Goal: Transaction & Acquisition: Book appointment/travel/reservation

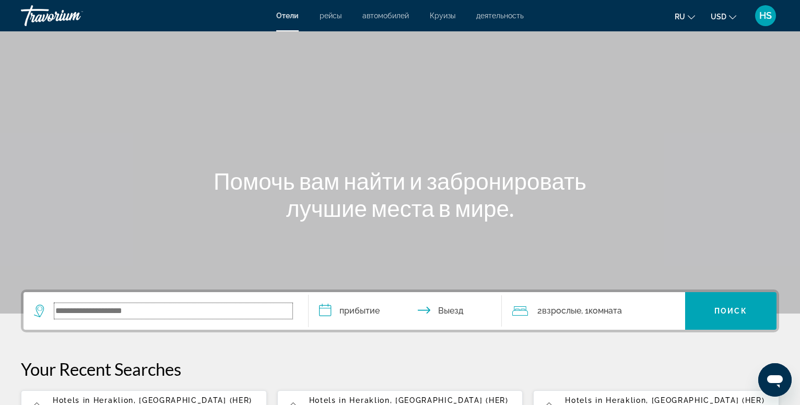
click at [146, 311] on input "Search widget" at bounding box center [173, 311] width 238 height 16
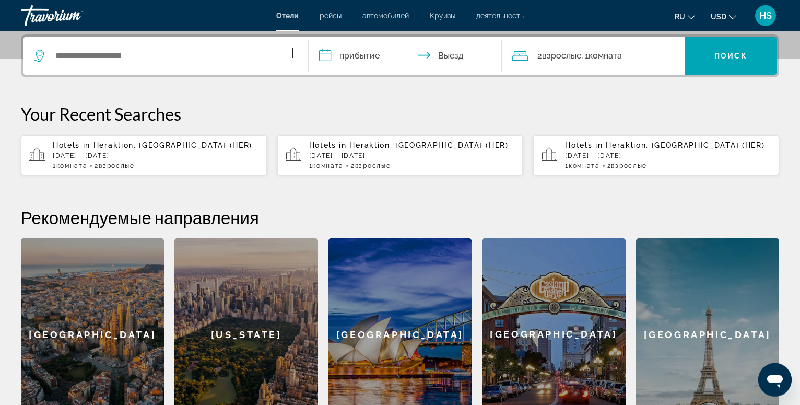
scroll to position [255, 0]
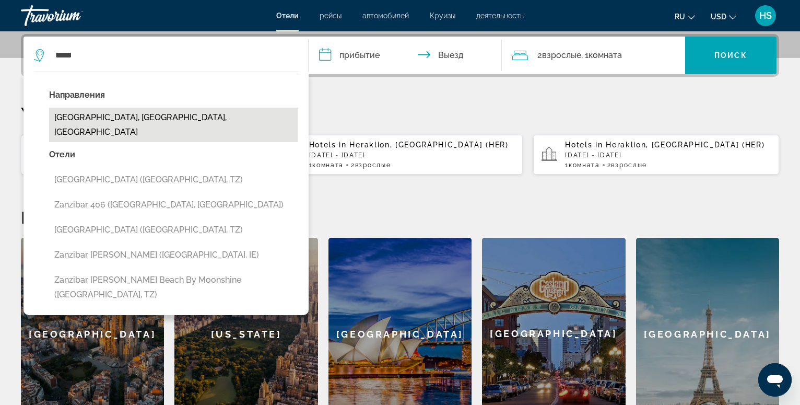
click at [120, 120] on button "[GEOGRAPHIC_DATA], [GEOGRAPHIC_DATA], [GEOGRAPHIC_DATA]" at bounding box center [173, 125] width 249 height 34
type input "**********"
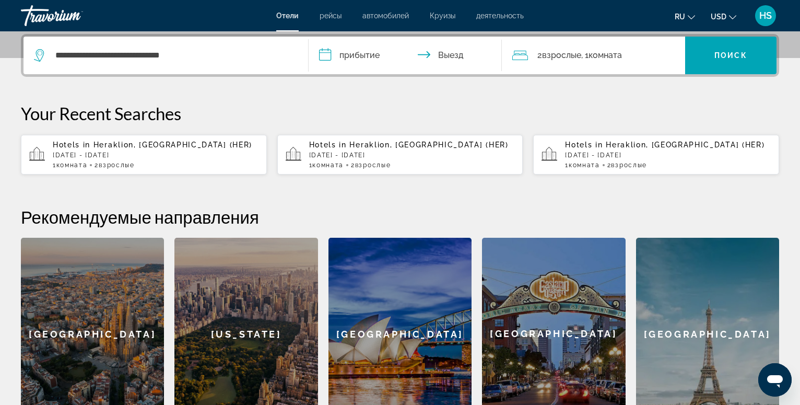
click at [361, 56] on input "**********" at bounding box center [408, 57] width 198 height 41
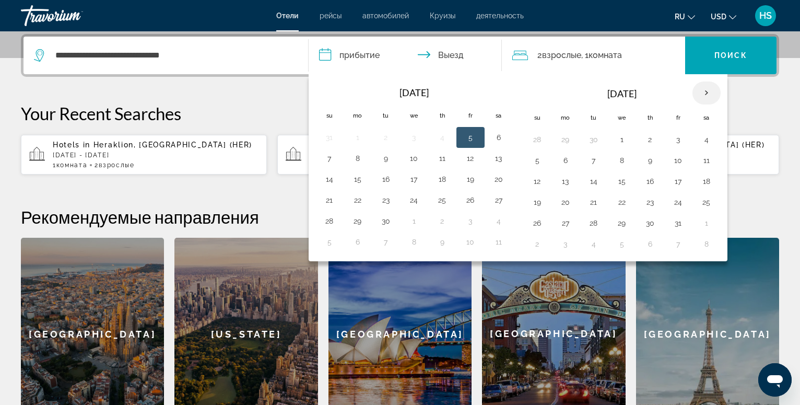
click at [704, 92] on th "Next month" at bounding box center [707, 93] width 28 height 23
click at [501, 223] on button "31" at bounding box center [499, 223] width 17 height 15
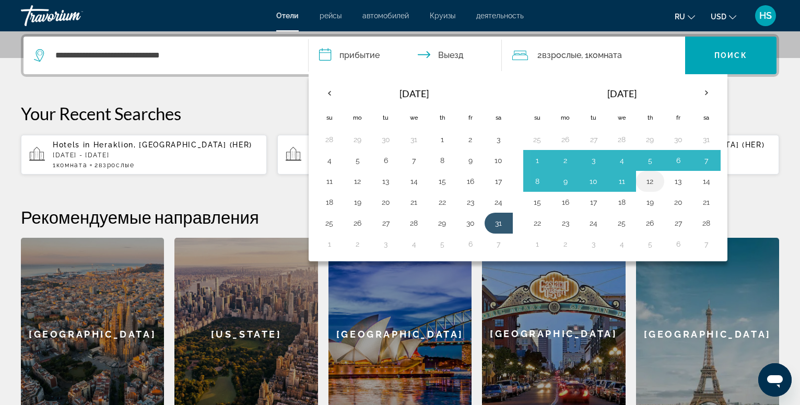
click at [650, 180] on button "12" at bounding box center [650, 181] width 17 height 15
type input "**********"
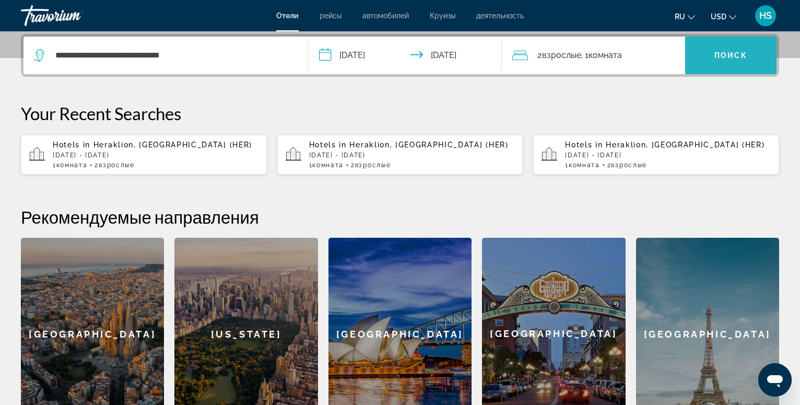
click at [729, 53] on span "Поиск" at bounding box center [731, 55] width 33 height 8
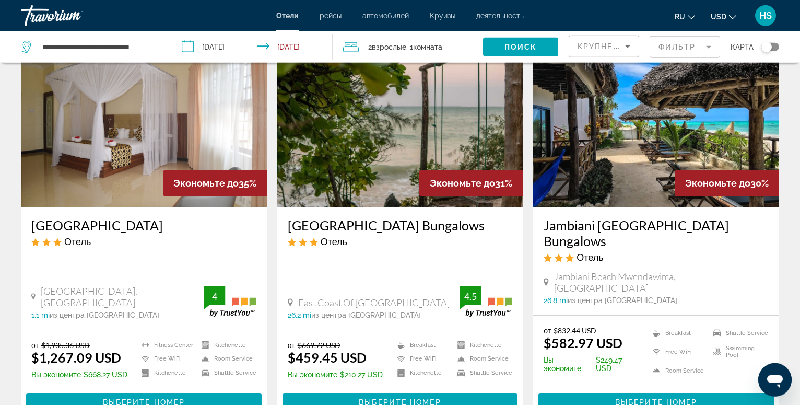
scroll to position [1332, 0]
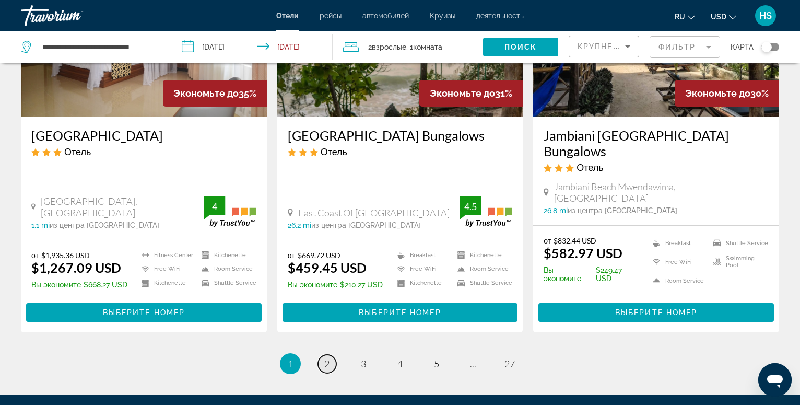
click at [327, 358] on span "2" at bounding box center [326, 363] width 5 height 11
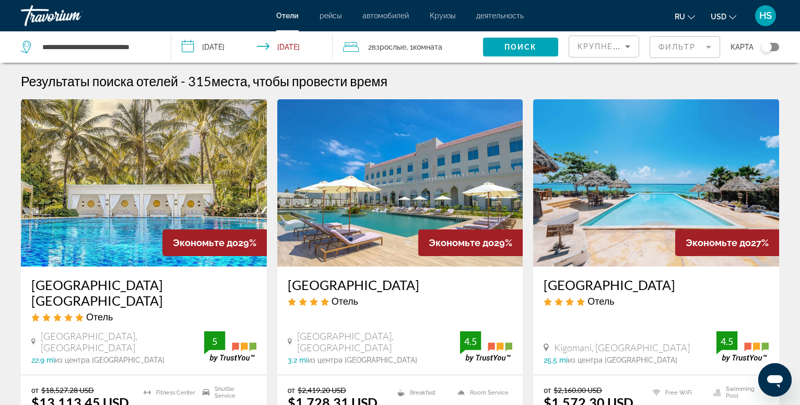
click at [643, 237] on img "Main content" at bounding box center [656, 182] width 246 height 167
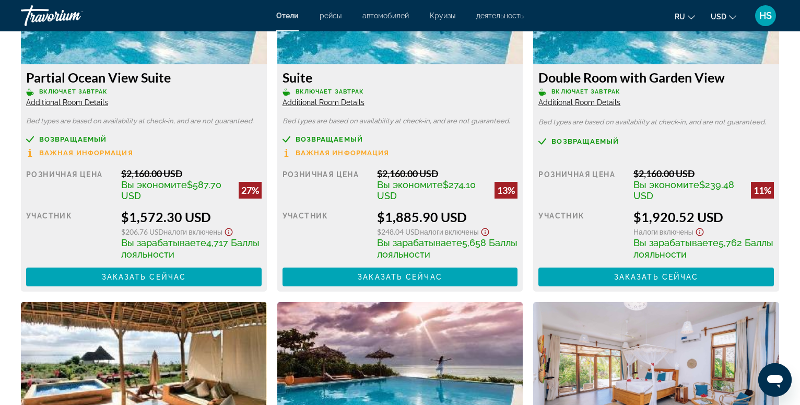
scroll to position [1172, 0]
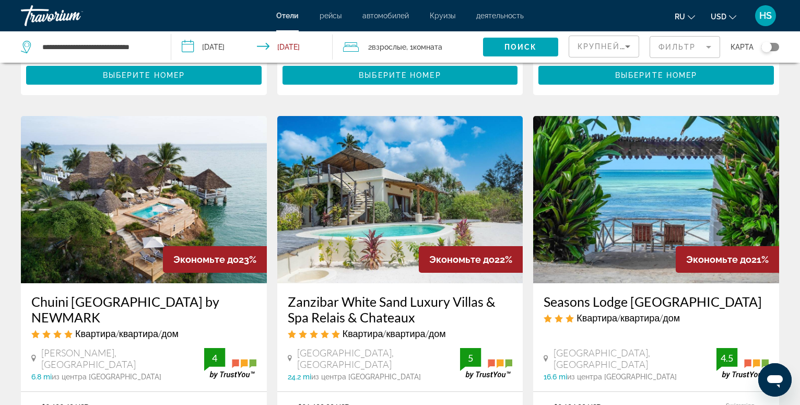
scroll to position [1386, 0]
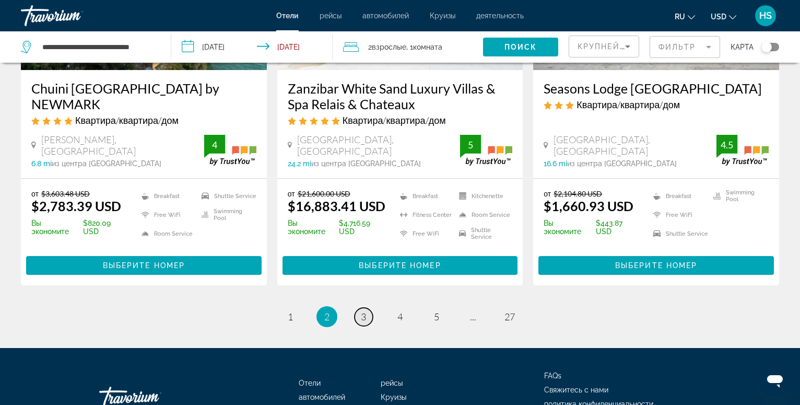
click at [365, 311] on span "3" at bounding box center [363, 316] width 5 height 11
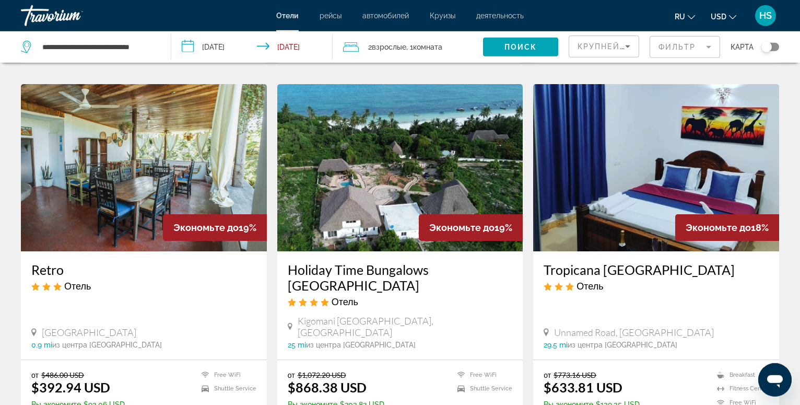
scroll to position [426, 0]
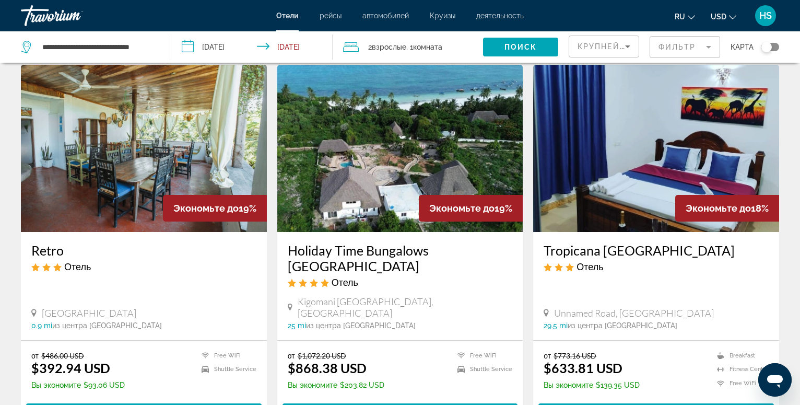
click at [381, 127] on img "Main content" at bounding box center [400, 148] width 246 height 167
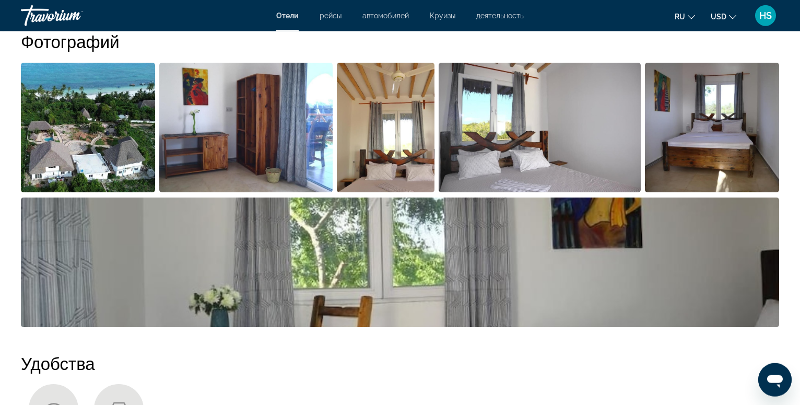
scroll to position [533, 0]
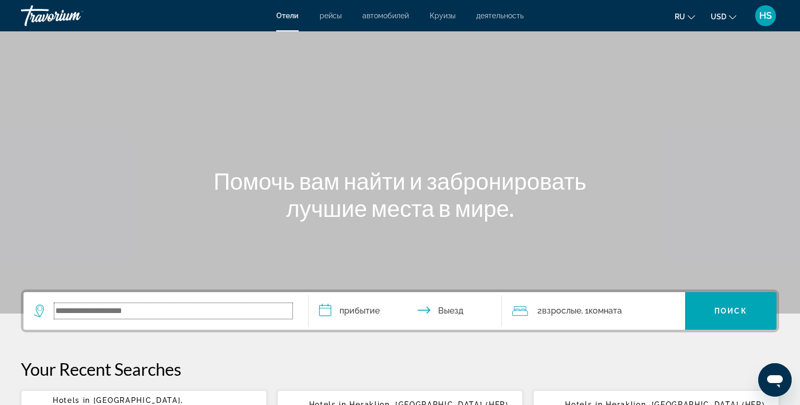
click at [146, 312] on input "Search widget" at bounding box center [173, 311] width 238 height 16
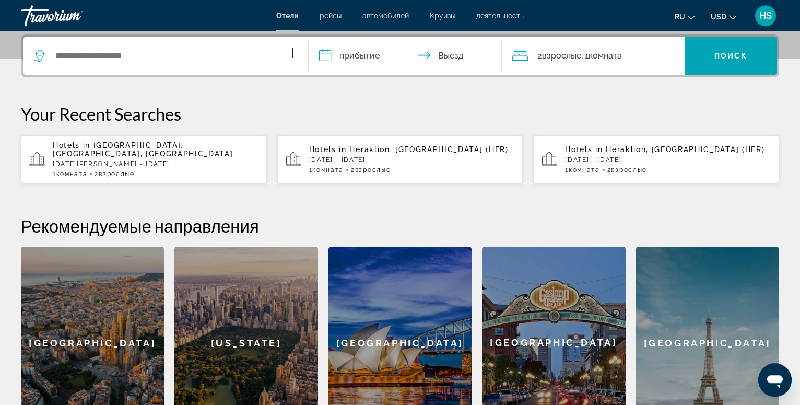
scroll to position [255, 0]
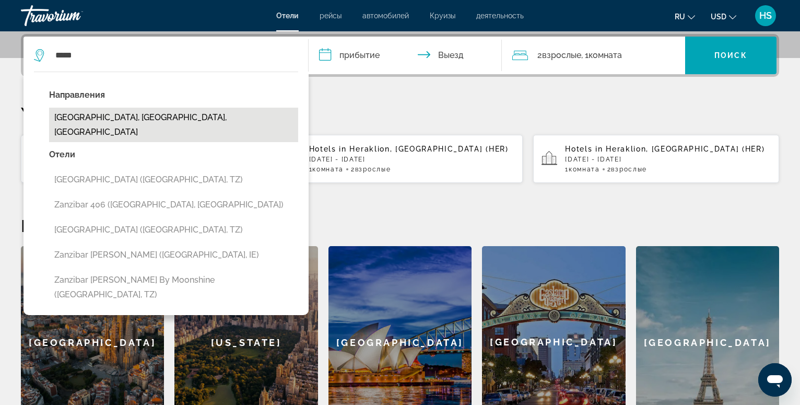
click at [177, 120] on button "[GEOGRAPHIC_DATA], [GEOGRAPHIC_DATA], [GEOGRAPHIC_DATA]" at bounding box center [173, 125] width 249 height 34
type input "**********"
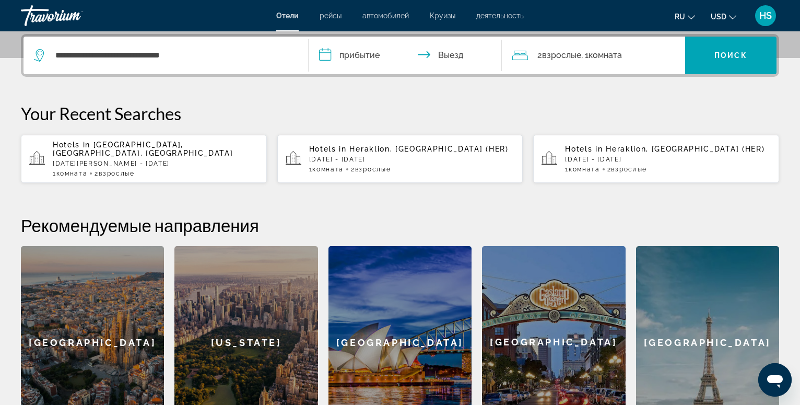
click at [355, 59] on input "**********" at bounding box center [408, 57] width 198 height 41
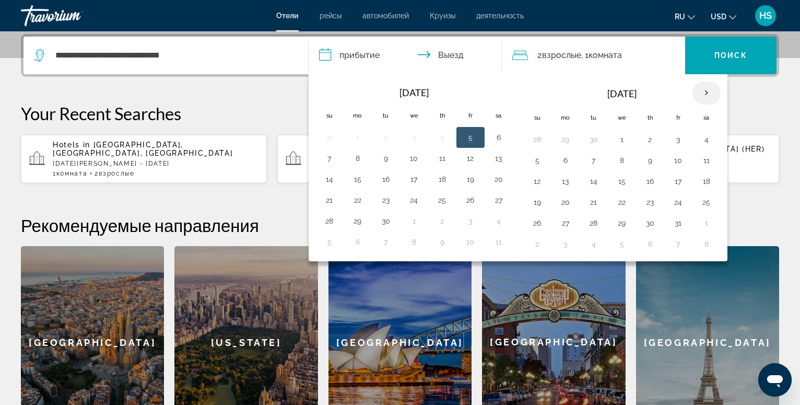
click at [705, 95] on th "Next month" at bounding box center [707, 93] width 28 height 23
click at [502, 225] on button "31" at bounding box center [499, 223] width 17 height 15
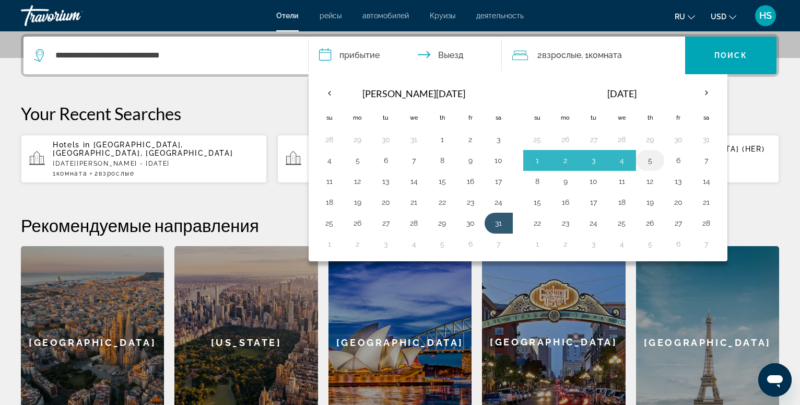
click at [652, 160] on button "5" at bounding box center [650, 160] width 17 height 15
type input "**********"
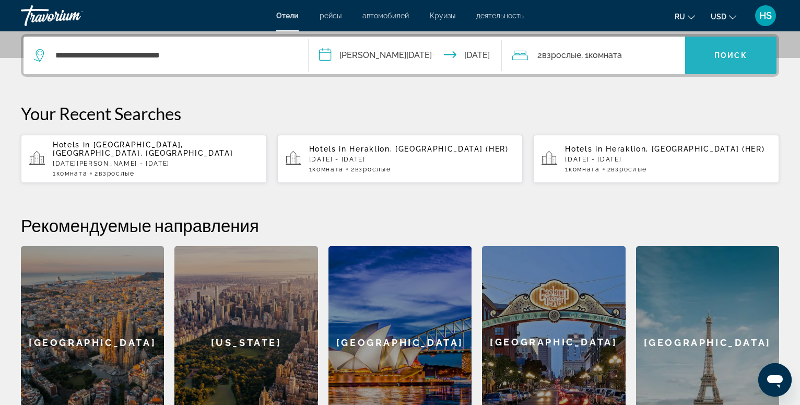
click at [732, 63] on span "Search widget" at bounding box center [730, 55] width 91 height 25
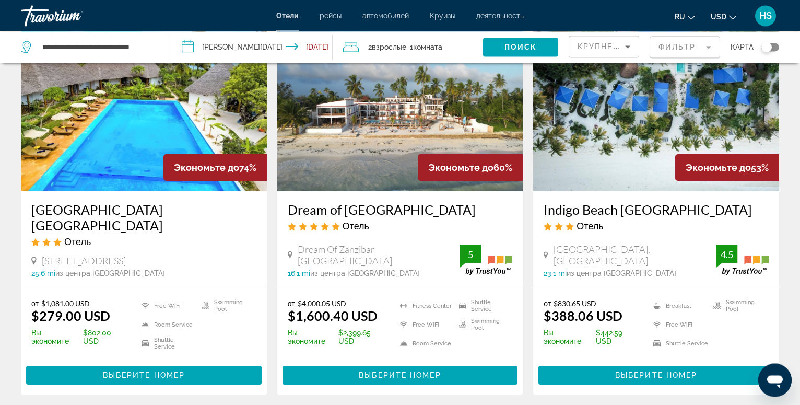
scroll to position [107, 0]
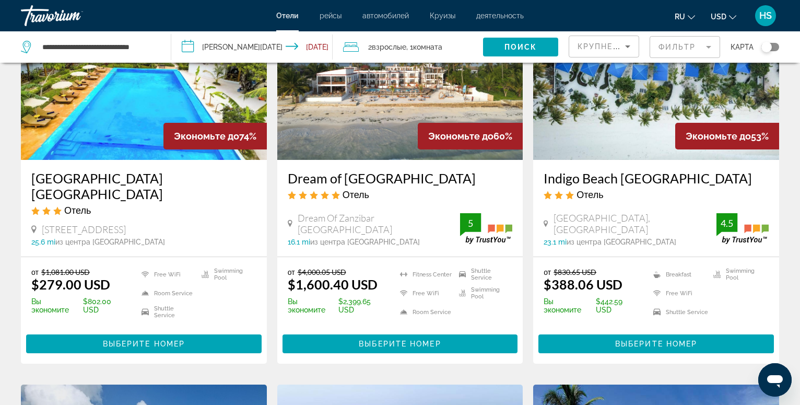
click at [295, 48] on input "**********" at bounding box center [253, 48] width 165 height 34
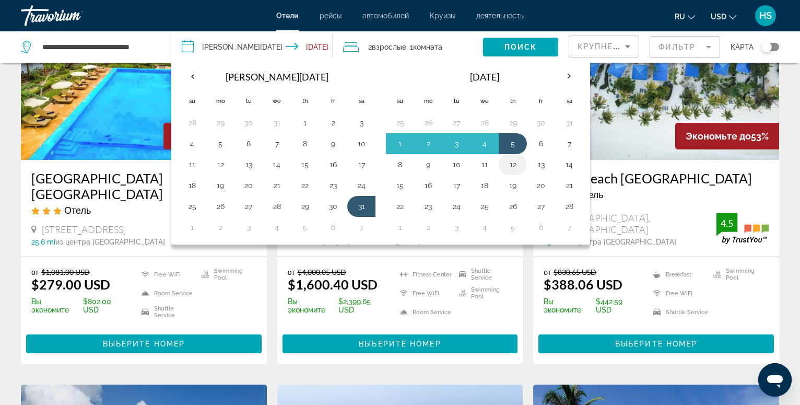
click at [513, 167] on button "12" at bounding box center [513, 164] width 17 height 15
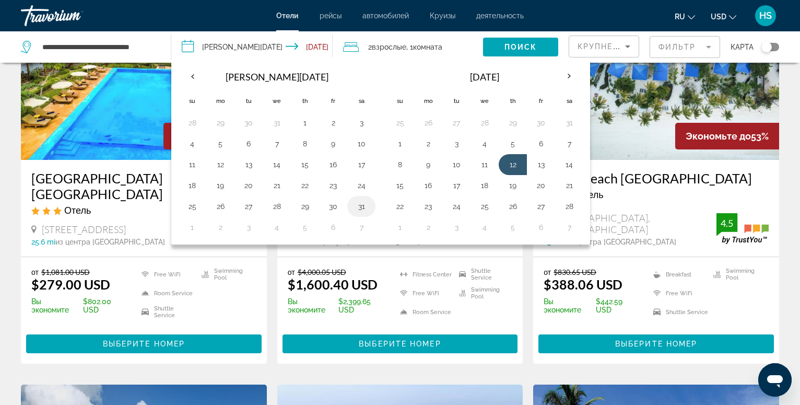
click at [363, 208] on button "31" at bounding box center [361, 206] width 17 height 15
type input "**********"
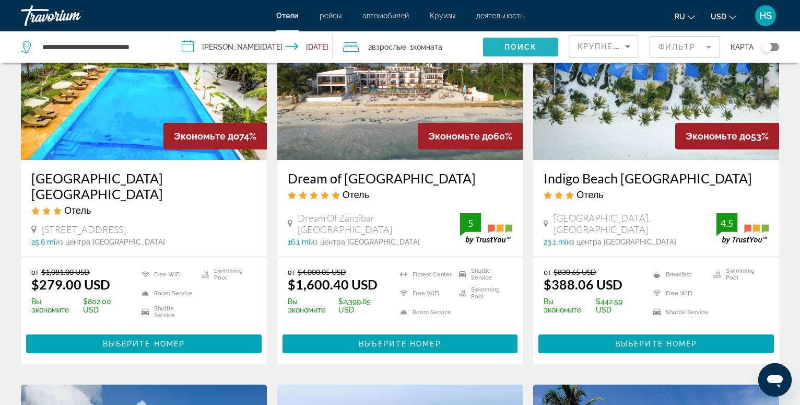
click at [507, 46] on span "Поиск" at bounding box center [521, 47] width 33 height 8
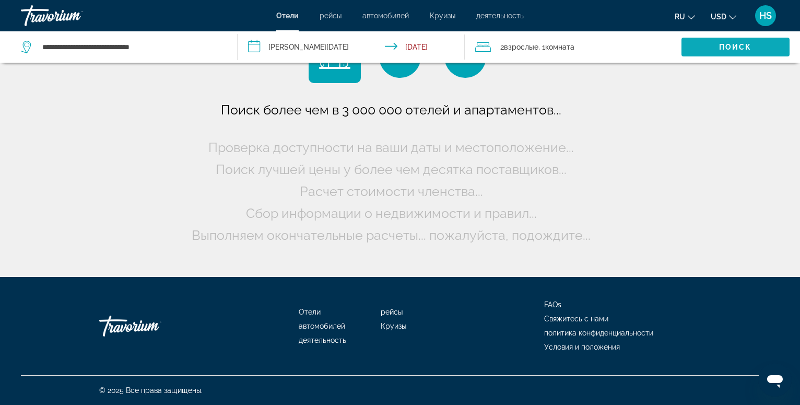
scroll to position [0, 0]
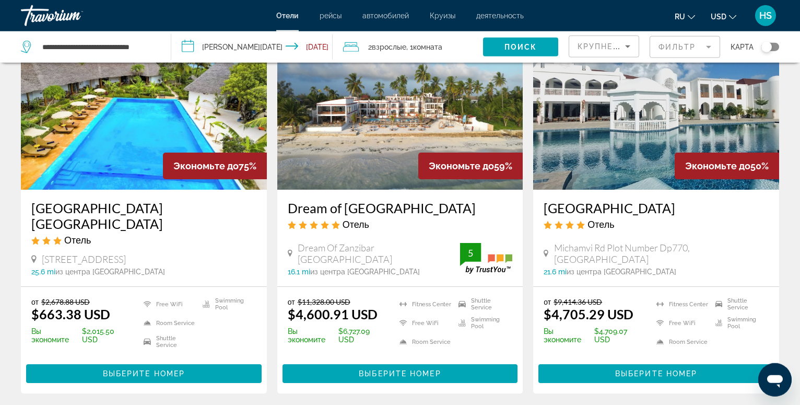
scroll to position [53, 0]
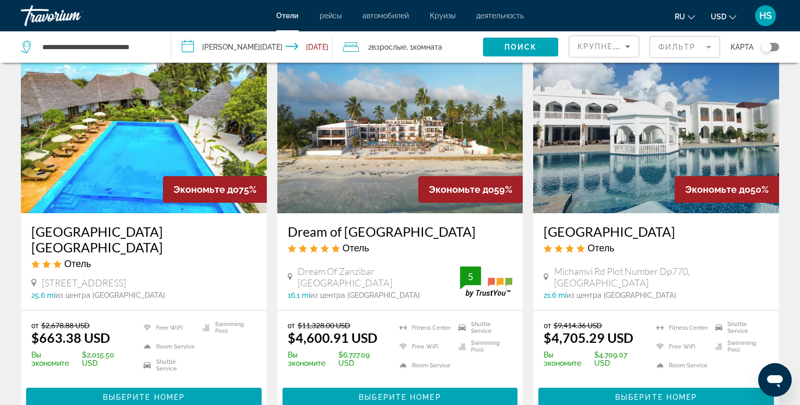
click at [646, 143] on img "Main content" at bounding box center [656, 129] width 246 height 167
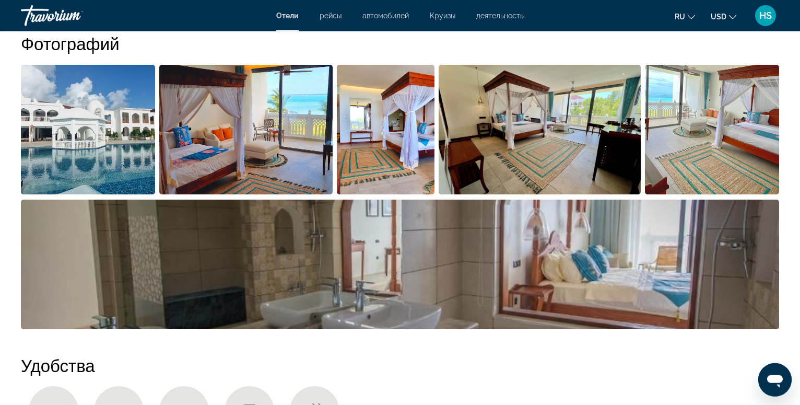
scroll to position [480, 0]
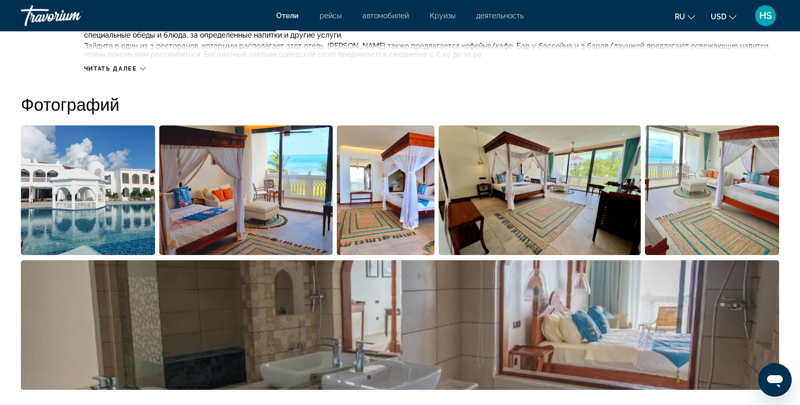
click at [112, 212] on img "Open full-screen image slider" at bounding box center [88, 190] width 134 height 130
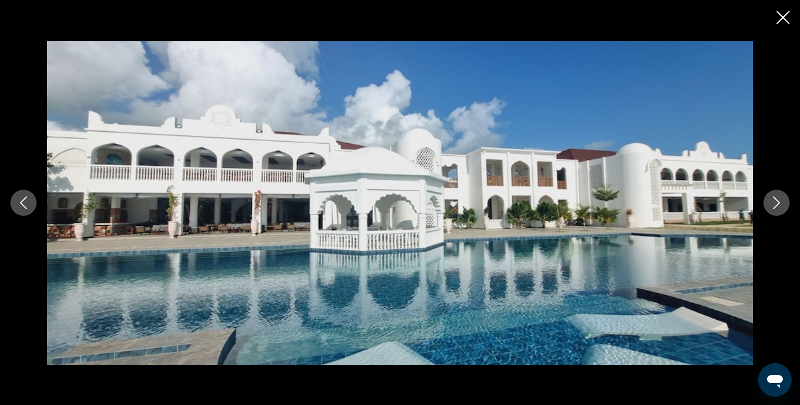
click at [779, 206] on icon "Next image" at bounding box center [777, 202] width 13 height 13
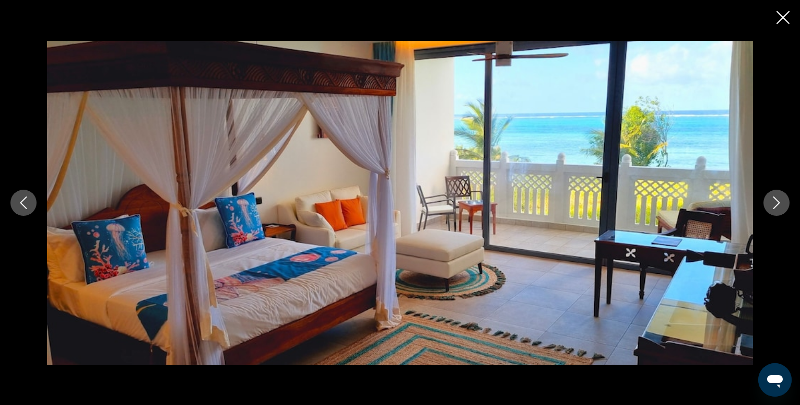
click at [779, 206] on icon "Next image" at bounding box center [777, 202] width 13 height 13
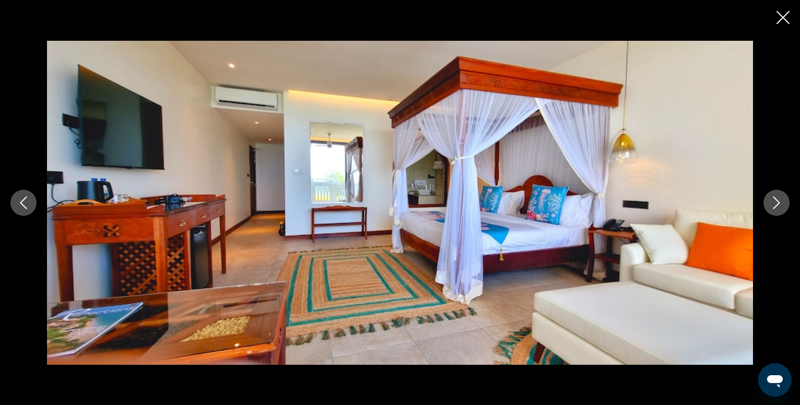
click at [779, 206] on icon "Next image" at bounding box center [777, 202] width 13 height 13
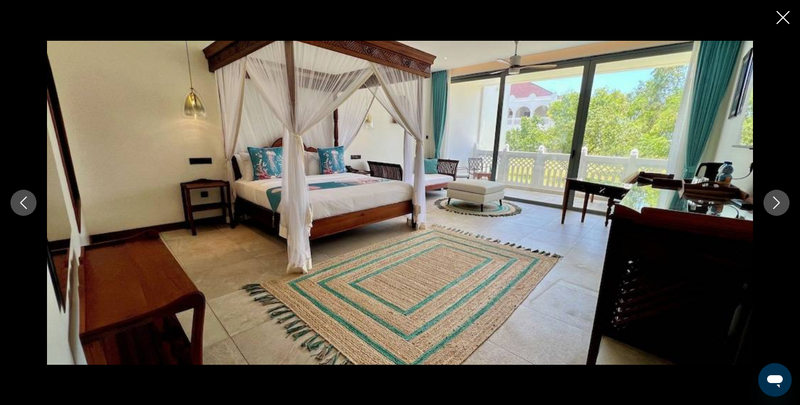
click at [779, 206] on icon "Next image" at bounding box center [777, 202] width 13 height 13
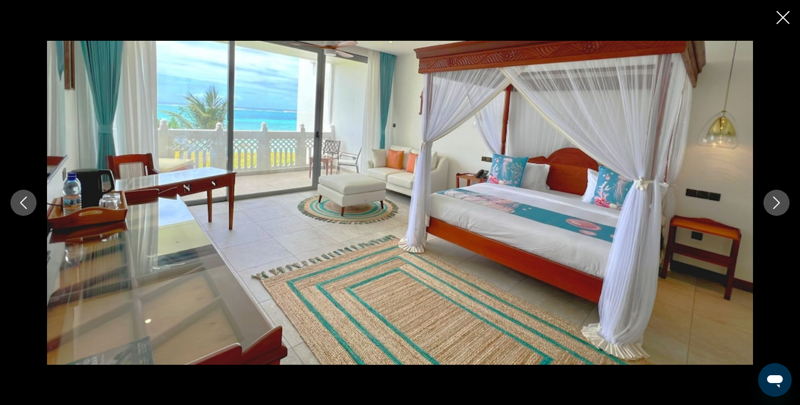
click at [779, 206] on icon "Next image" at bounding box center [777, 202] width 13 height 13
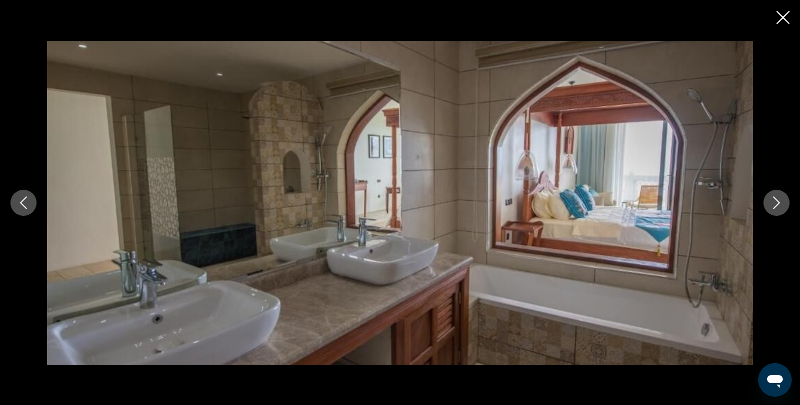
click at [779, 206] on icon "Next image" at bounding box center [777, 202] width 13 height 13
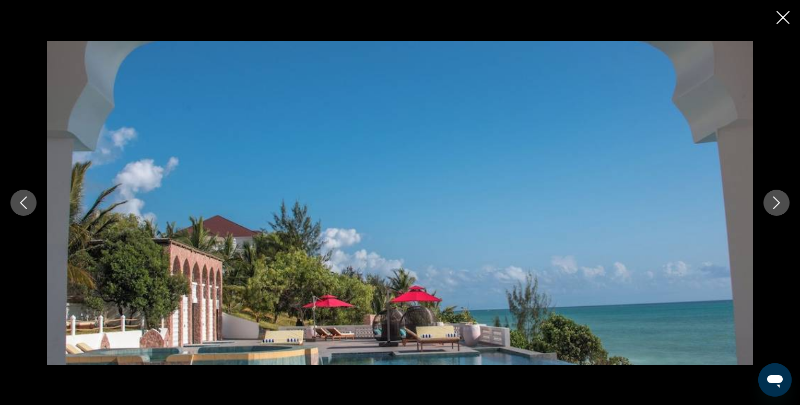
click at [779, 206] on icon "Next image" at bounding box center [777, 202] width 13 height 13
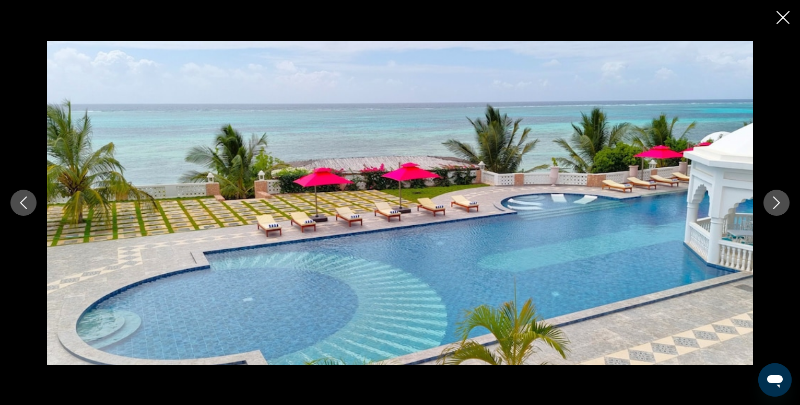
click at [779, 206] on icon "Next image" at bounding box center [777, 202] width 13 height 13
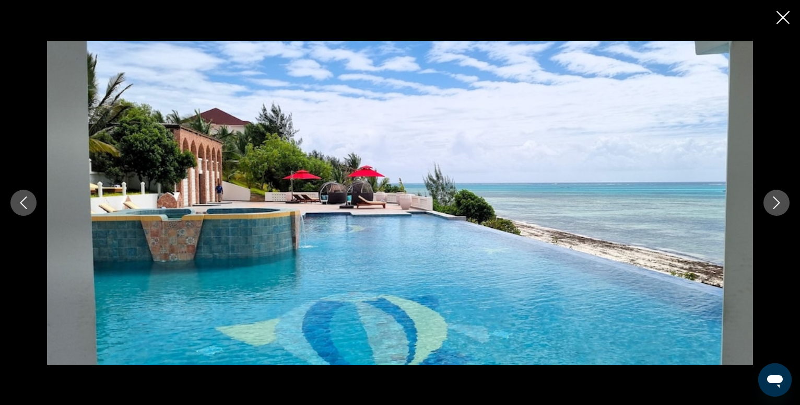
click at [779, 206] on icon "Next image" at bounding box center [777, 202] width 13 height 13
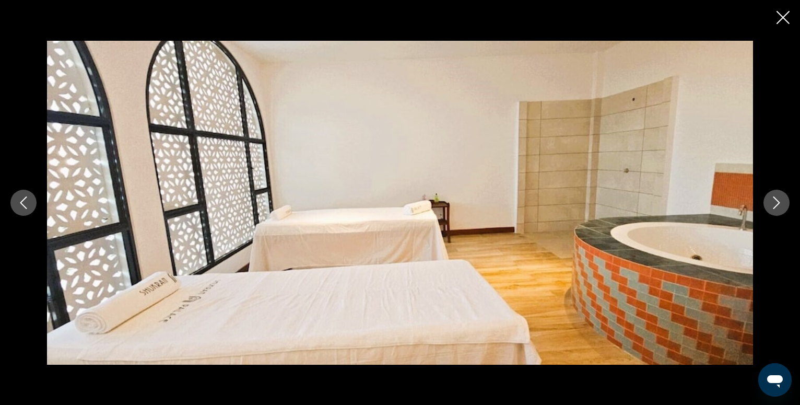
click at [785, 14] on icon "Close slideshow" at bounding box center [783, 17] width 13 height 13
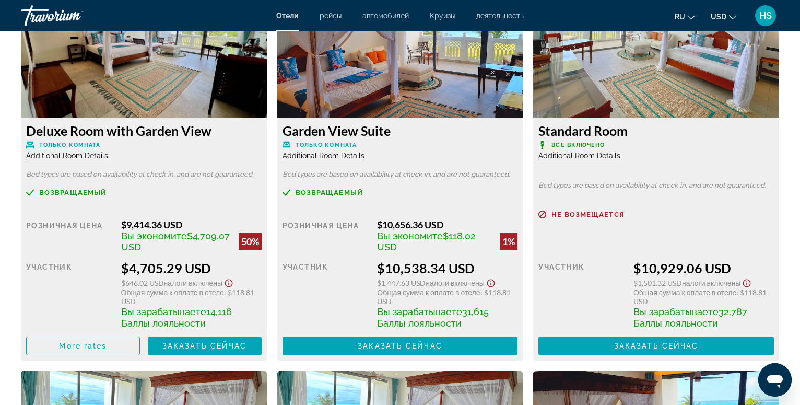
scroll to position [1226, 0]
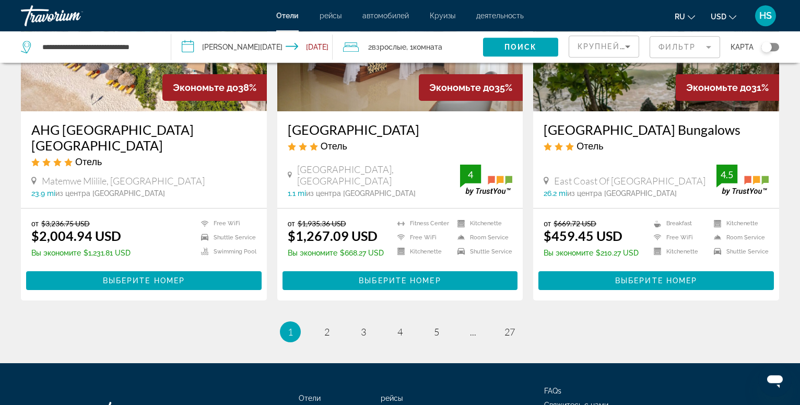
scroll to position [1413, 0]
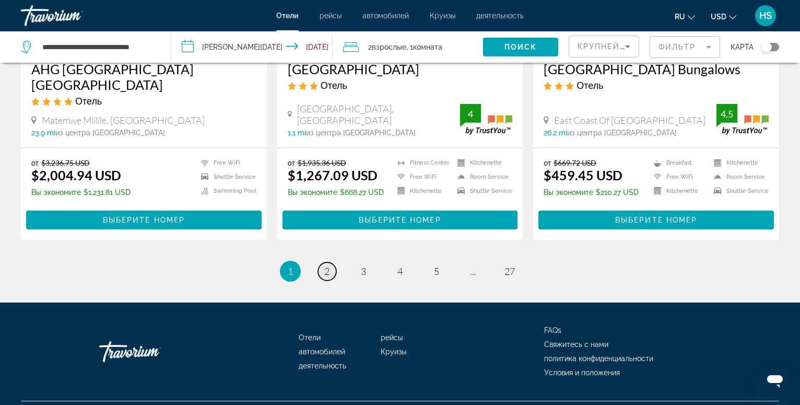
click at [326, 265] on span "2" at bounding box center [326, 270] width 5 height 11
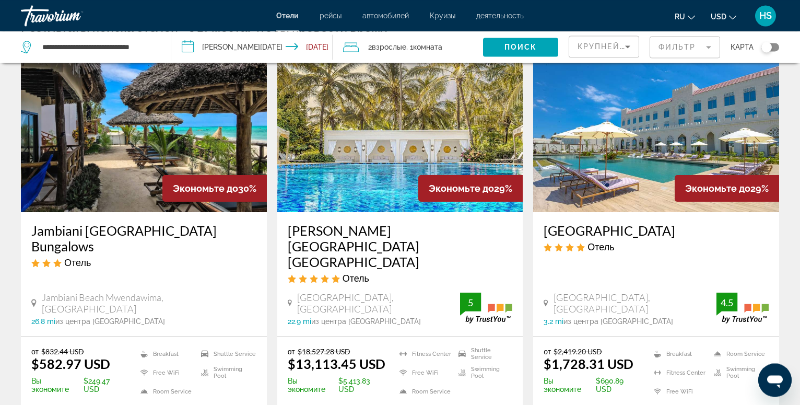
scroll to position [53, 0]
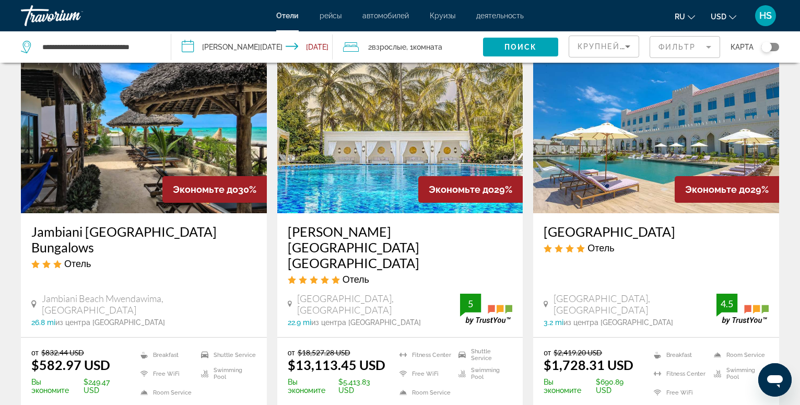
click at [117, 153] on img "Main content" at bounding box center [144, 129] width 246 height 167
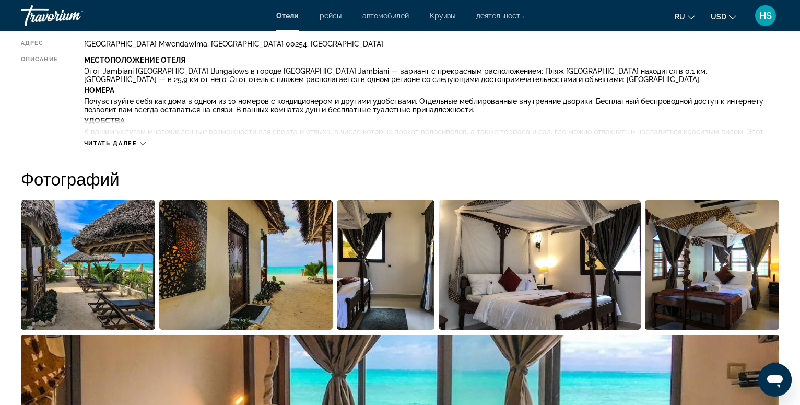
scroll to position [426, 0]
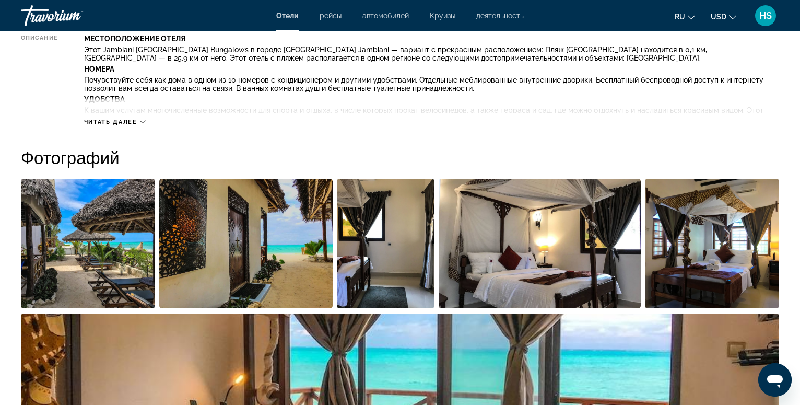
click at [110, 262] on img "Open full-screen image slider" at bounding box center [88, 244] width 134 height 130
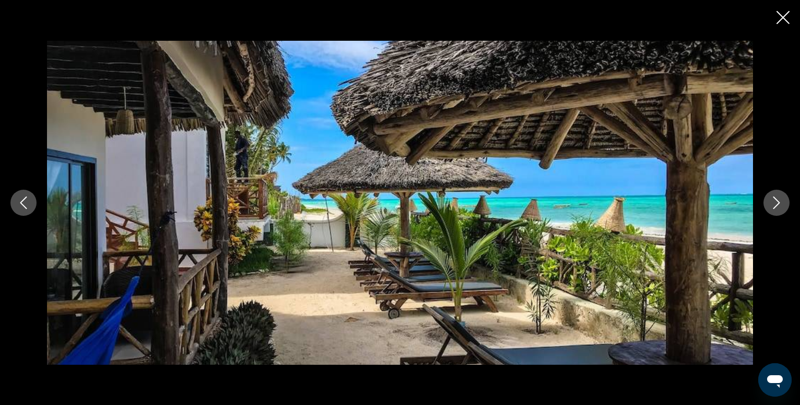
click at [777, 204] on icon "Next image" at bounding box center [777, 202] width 13 height 13
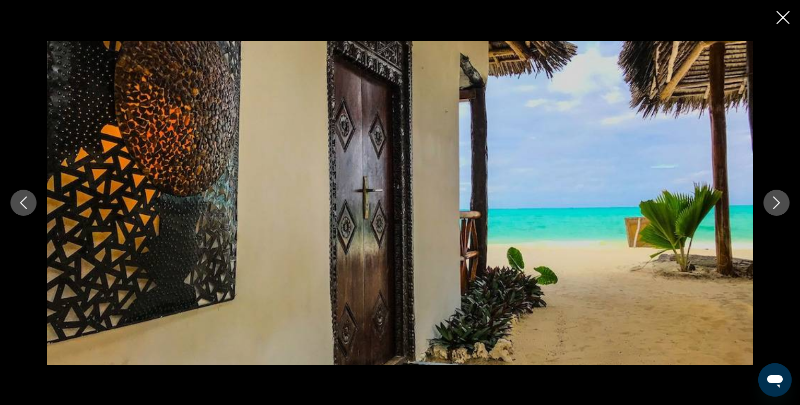
click at [777, 204] on icon "Next image" at bounding box center [777, 202] width 13 height 13
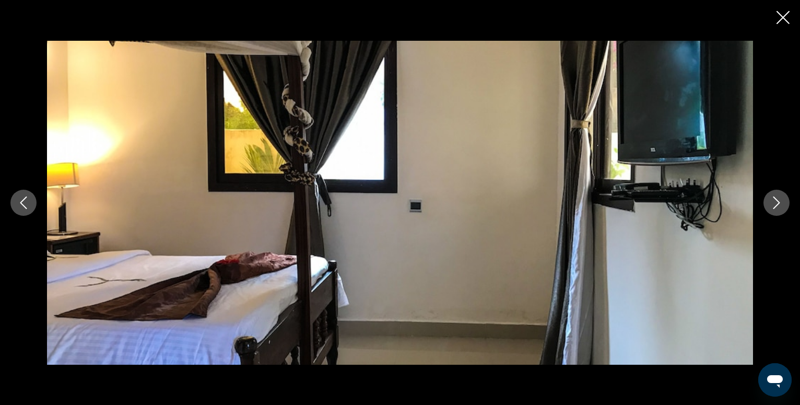
click at [777, 204] on icon "Next image" at bounding box center [777, 202] width 13 height 13
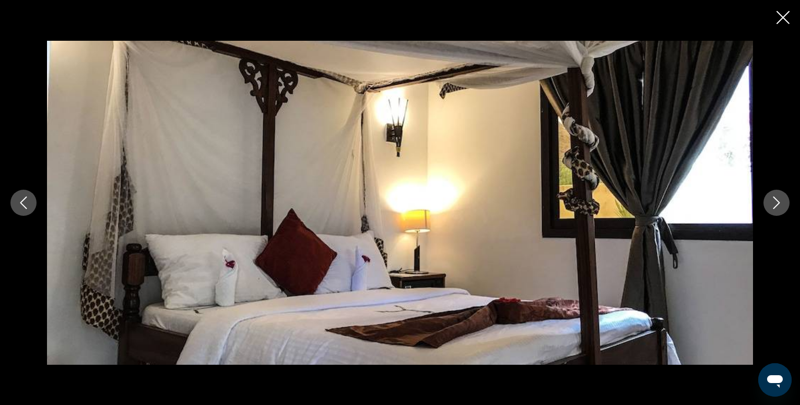
click at [777, 204] on icon "Next image" at bounding box center [777, 202] width 13 height 13
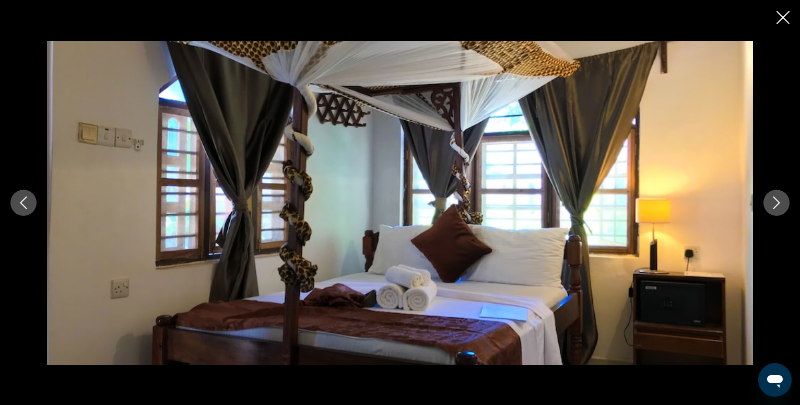
click at [777, 204] on icon "Next image" at bounding box center [777, 202] width 13 height 13
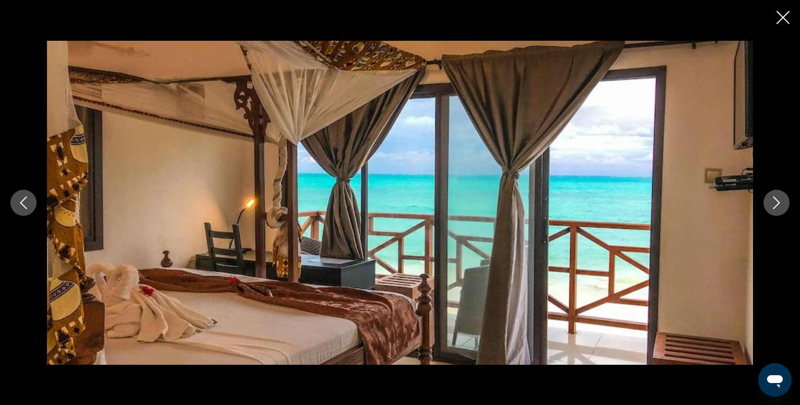
click at [777, 204] on icon "Next image" at bounding box center [777, 202] width 13 height 13
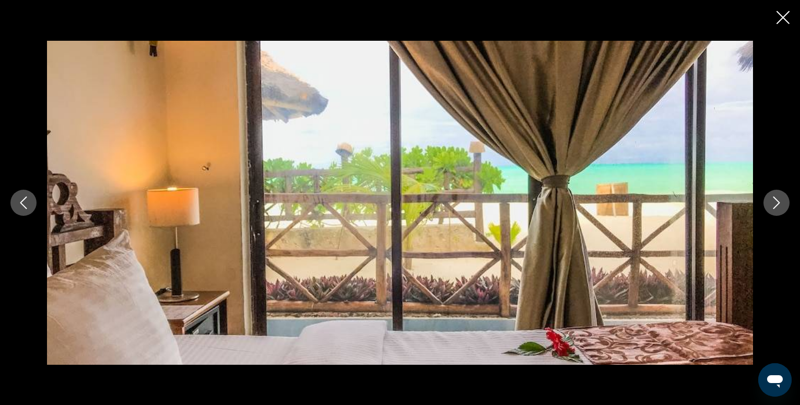
click at [777, 204] on icon "Next image" at bounding box center [777, 202] width 13 height 13
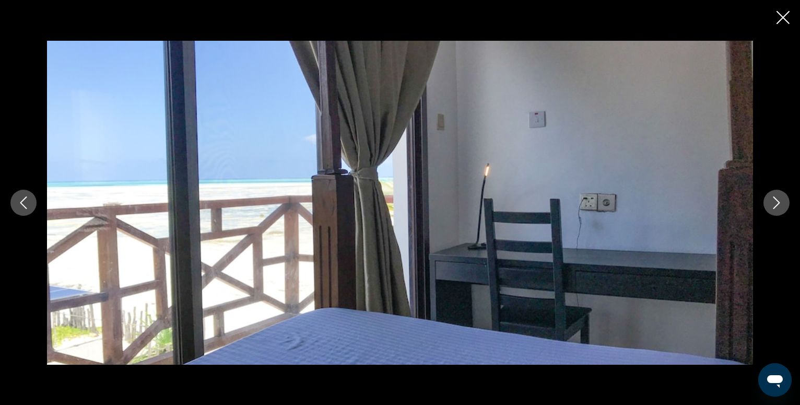
click at [777, 204] on icon "Next image" at bounding box center [777, 202] width 13 height 13
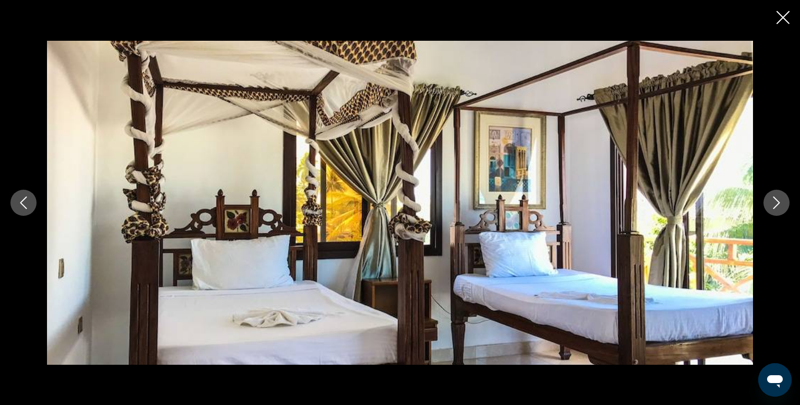
click at [777, 204] on icon "Next image" at bounding box center [777, 202] width 13 height 13
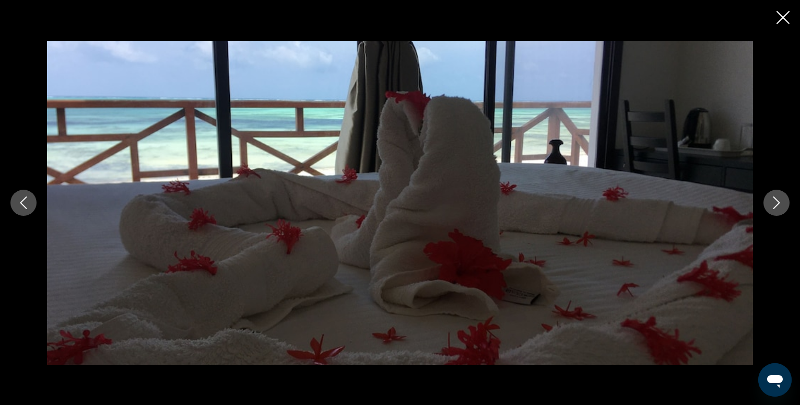
click at [777, 204] on icon "Next image" at bounding box center [777, 202] width 13 height 13
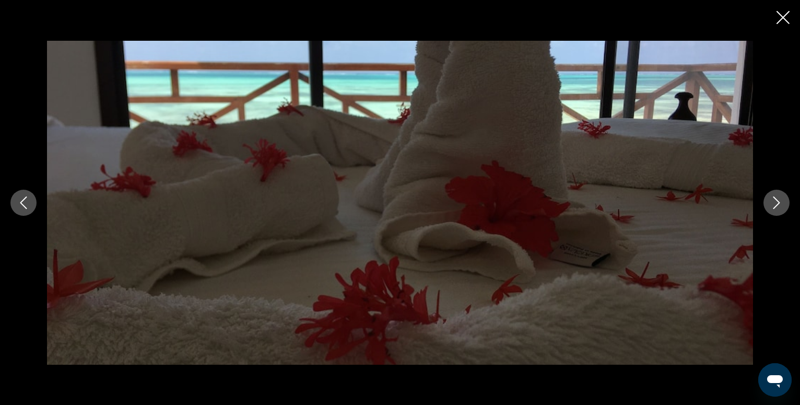
click at [782, 17] on icon "Close slideshow" at bounding box center [783, 17] width 13 height 13
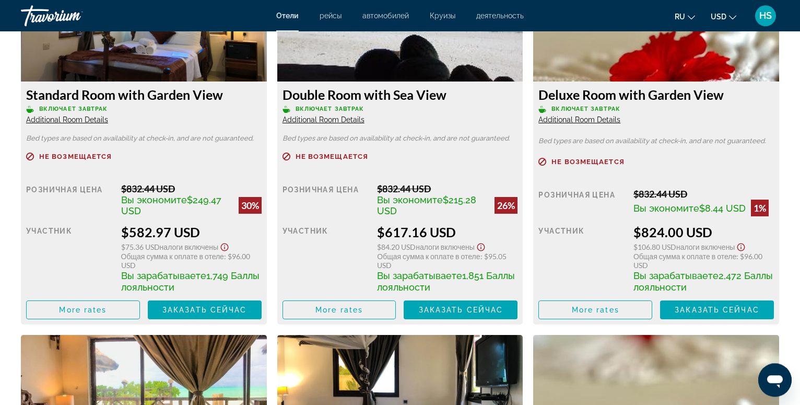
scroll to position [1492, 0]
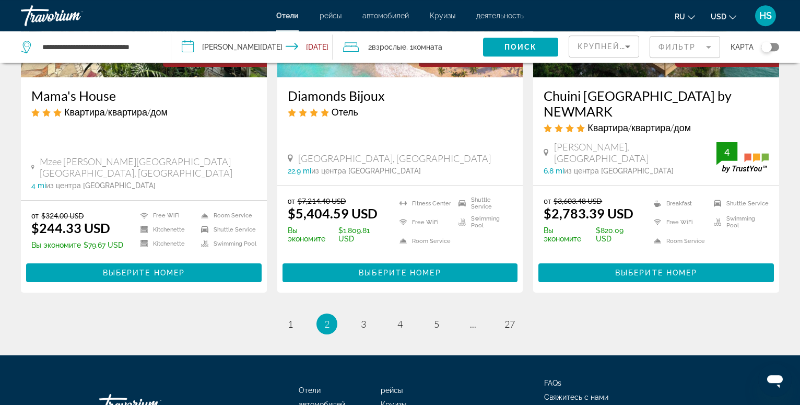
scroll to position [1399, 0]
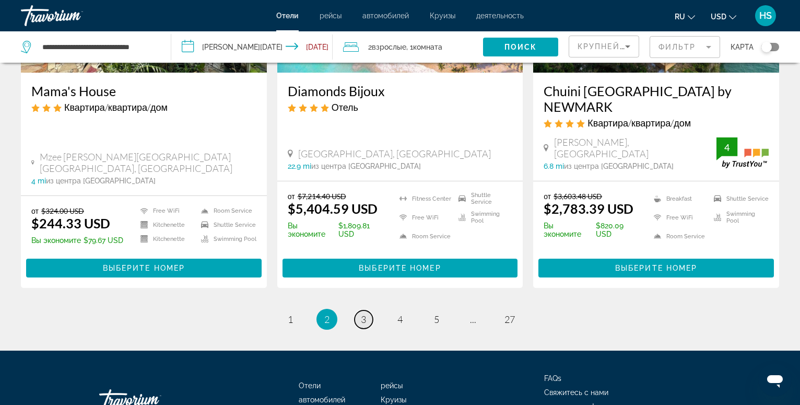
click at [364, 313] on span "3" at bounding box center [363, 318] width 5 height 11
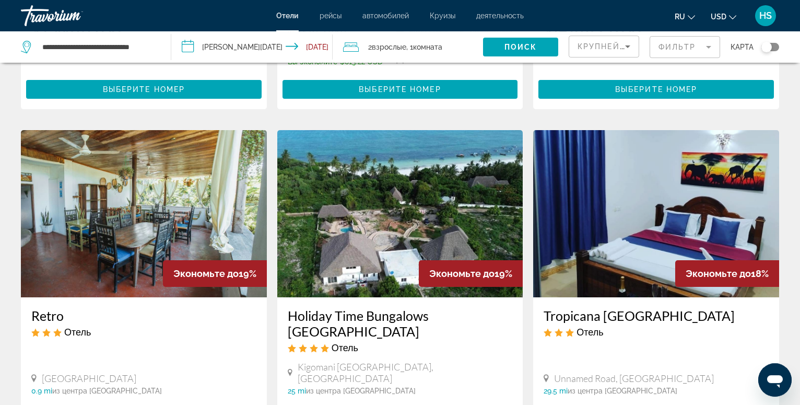
scroll to position [746, 0]
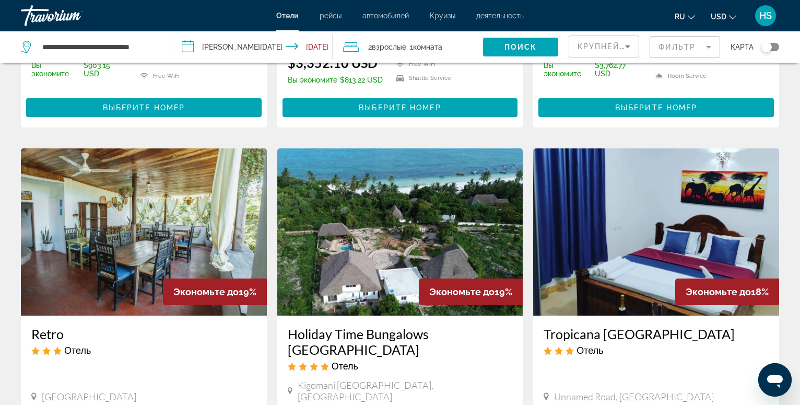
click at [607, 211] on img "Main content" at bounding box center [656, 231] width 246 height 167
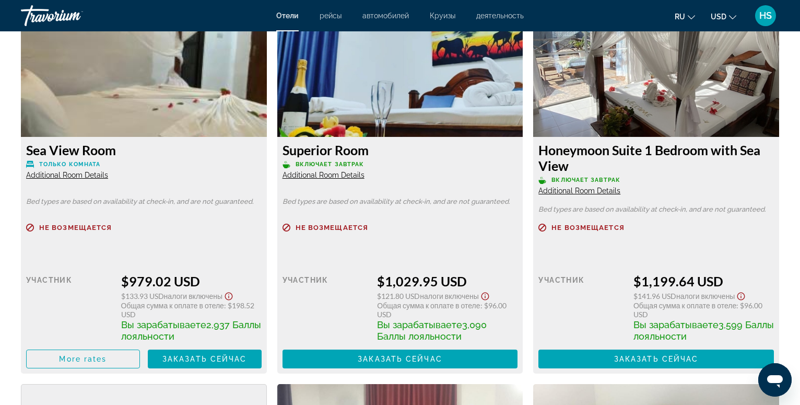
scroll to position [1862, 0]
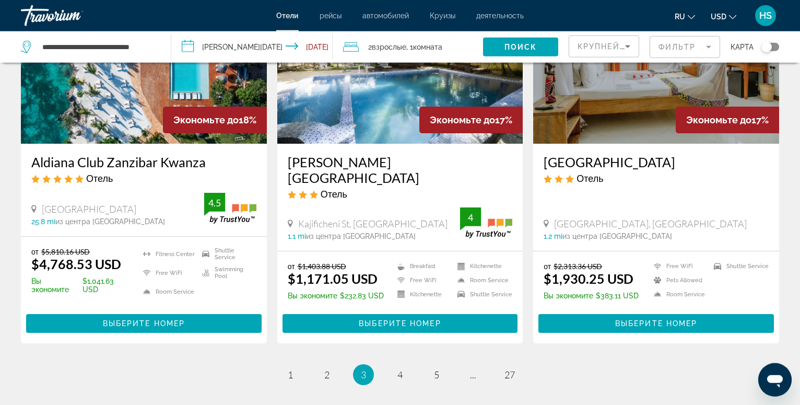
scroll to position [1332, 0]
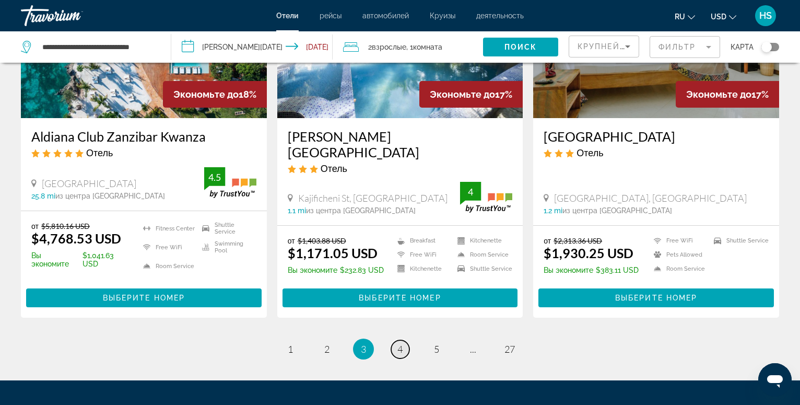
click at [400, 343] on span "4" at bounding box center [400, 348] width 5 height 11
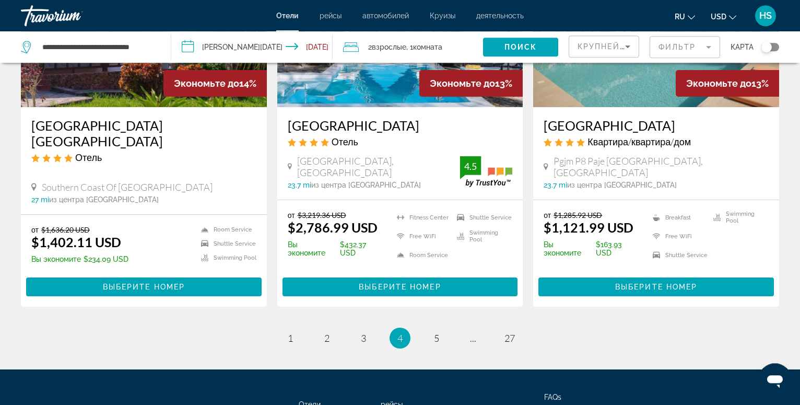
scroll to position [1358, 0]
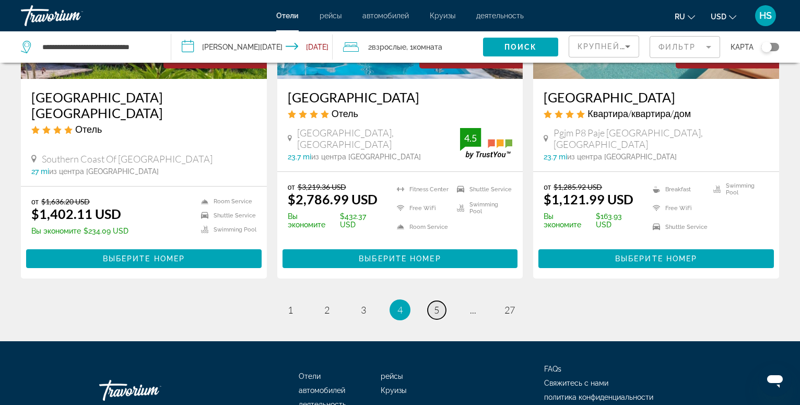
click at [436, 304] on span "5" at bounding box center [436, 309] width 5 height 11
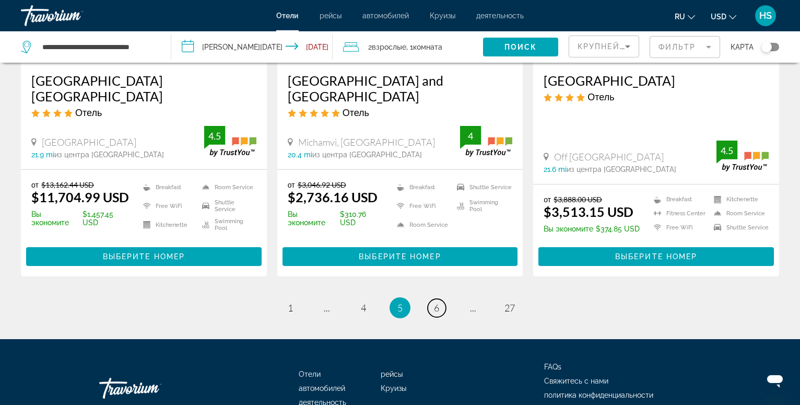
scroll to position [1383, 0]
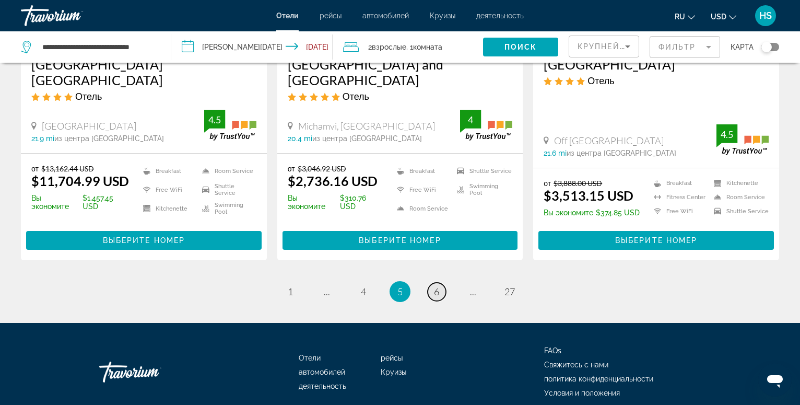
click at [437, 286] on span "6" at bounding box center [436, 291] width 5 height 11
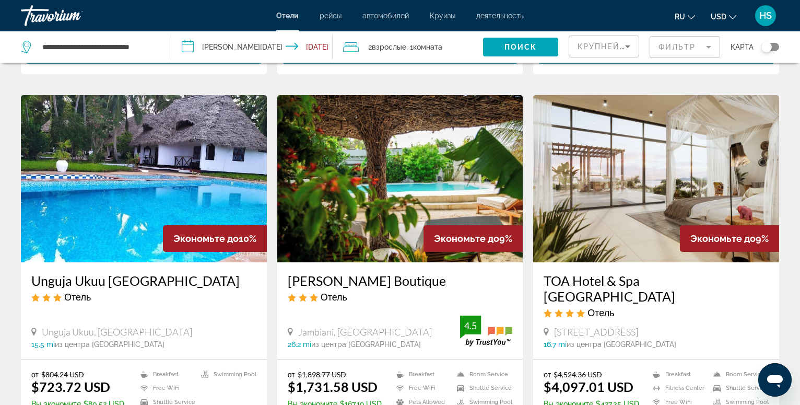
scroll to position [373, 0]
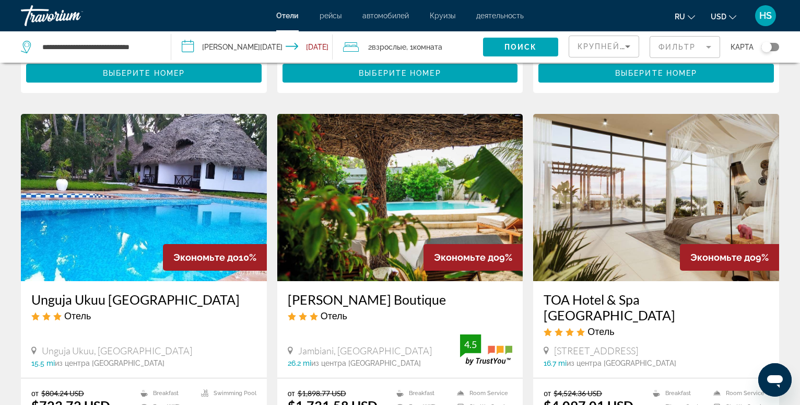
click at [120, 203] on img "Main content" at bounding box center [144, 197] width 246 height 167
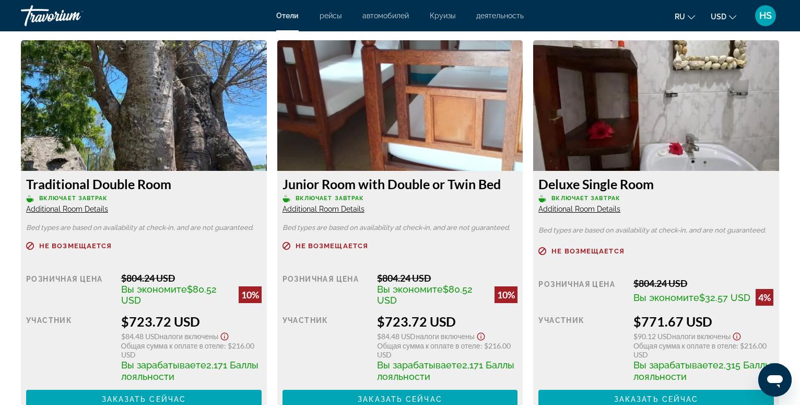
scroll to position [1492, 0]
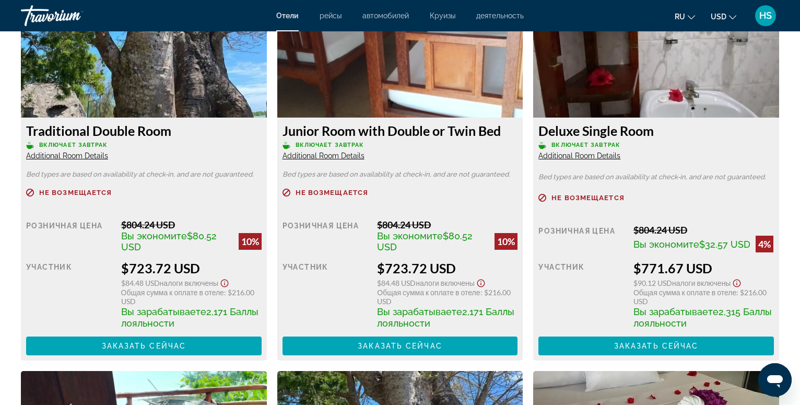
click at [662, 64] on img "Main content" at bounding box center [656, 52] width 246 height 131
click at [665, 346] on span "Заказать сейчас" at bounding box center [656, 346] width 85 height 8
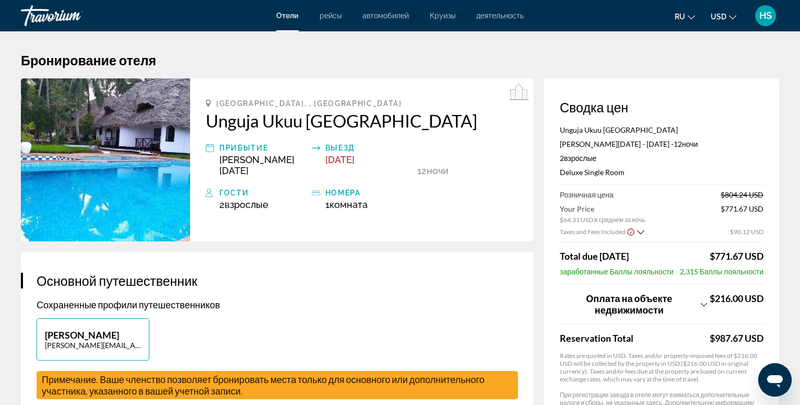
click at [703, 305] on icon "Show Taxes and Fees breakdown" at bounding box center [704, 304] width 6 height 9
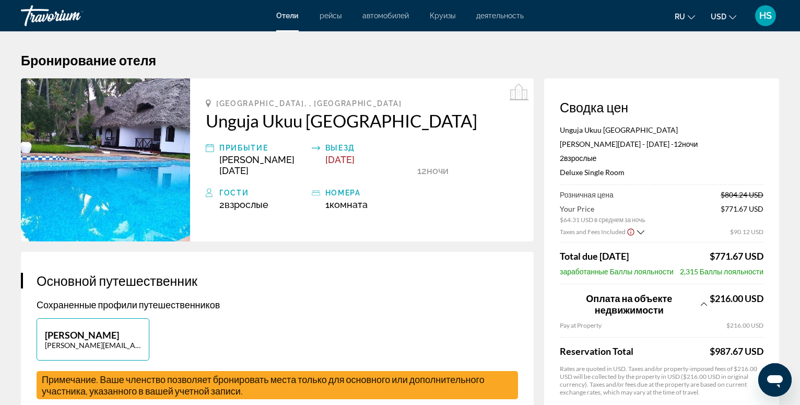
click at [702, 302] on icon "Show Taxes and Fees breakdown" at bounding box center [704, 303] width 6 height 9
